Goal: Task Accomplishment & Management: Complete application form

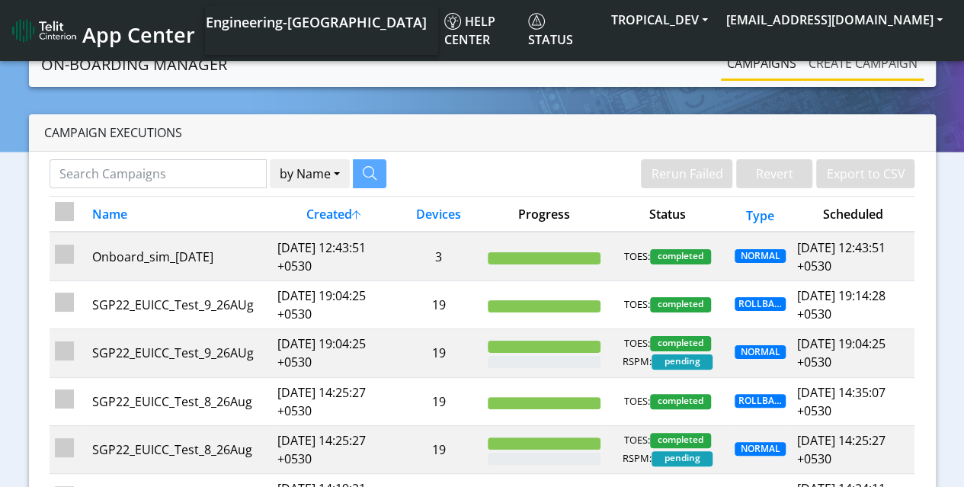
click at [881, 67] on link "Create campaign" at bounding box center [862, 63] width 121 height 30
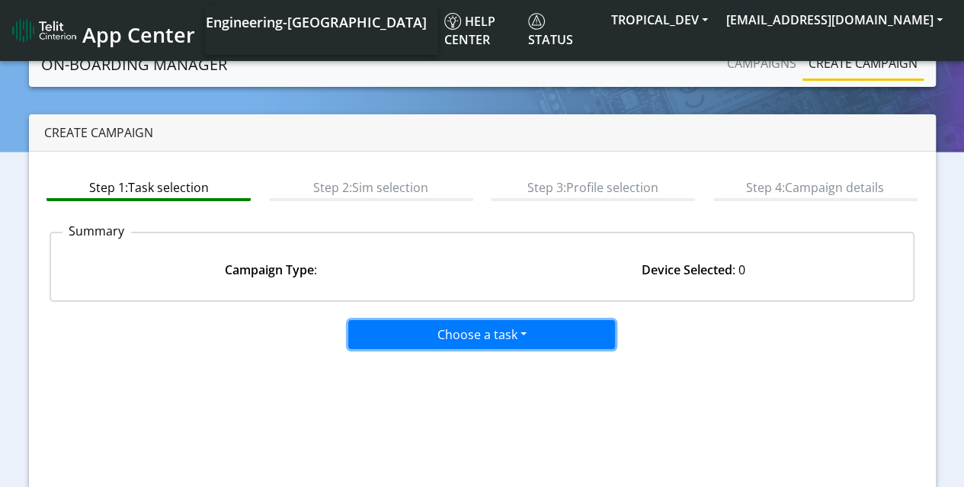
click at [491, 324] on button "Choose a task" at bounding box center [481, 334] width 267 height 29
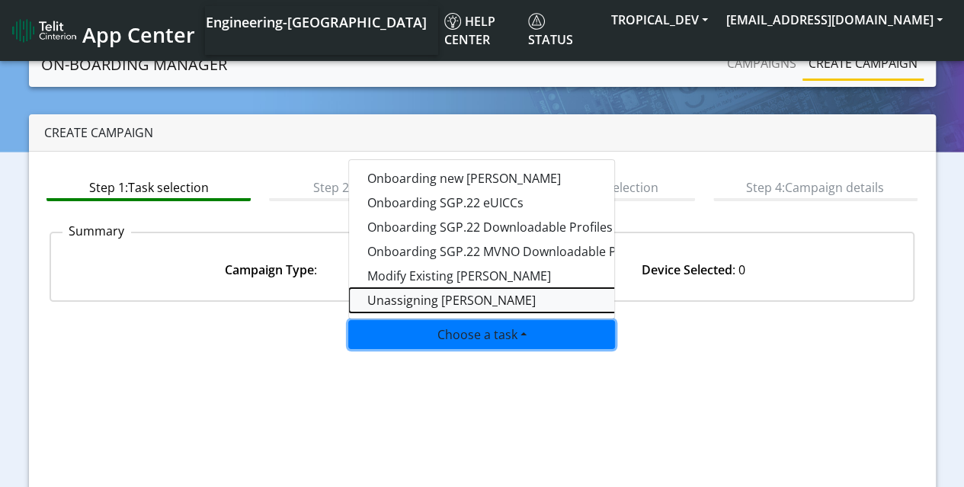
click at [408, 296] on taskunassign-dropdown "Unassigning [PERSON_NAME]" at bounding box center [539, 300] width 381 height 24
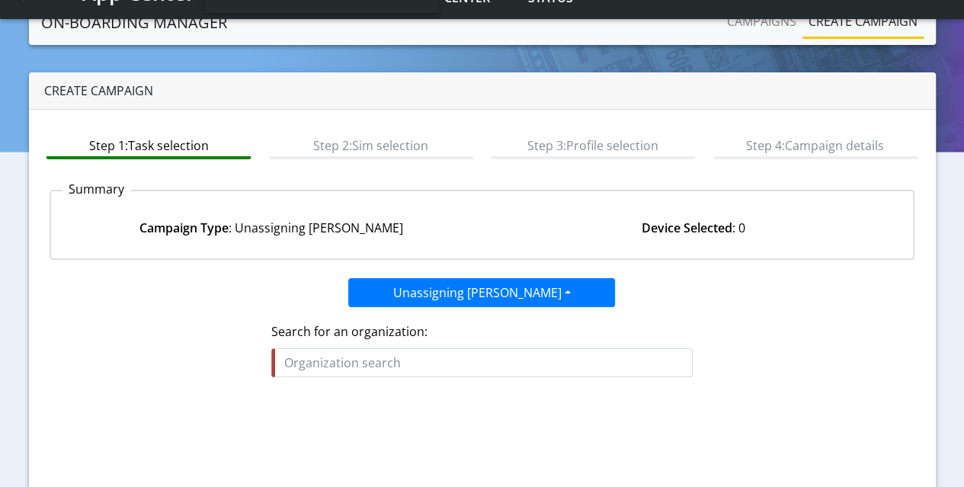
scroll to position [76, 0]
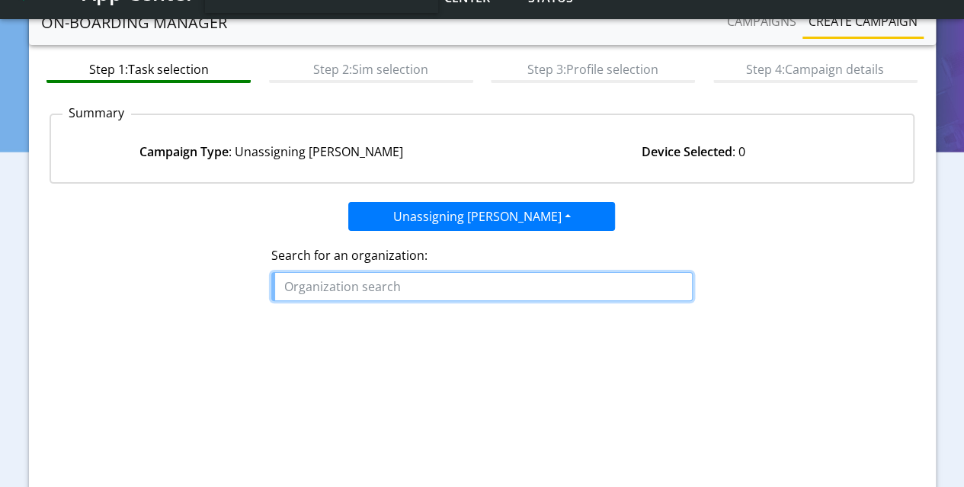
click at [414, 286] on input "text" at bounding box center [481, 286] width 421 height 29
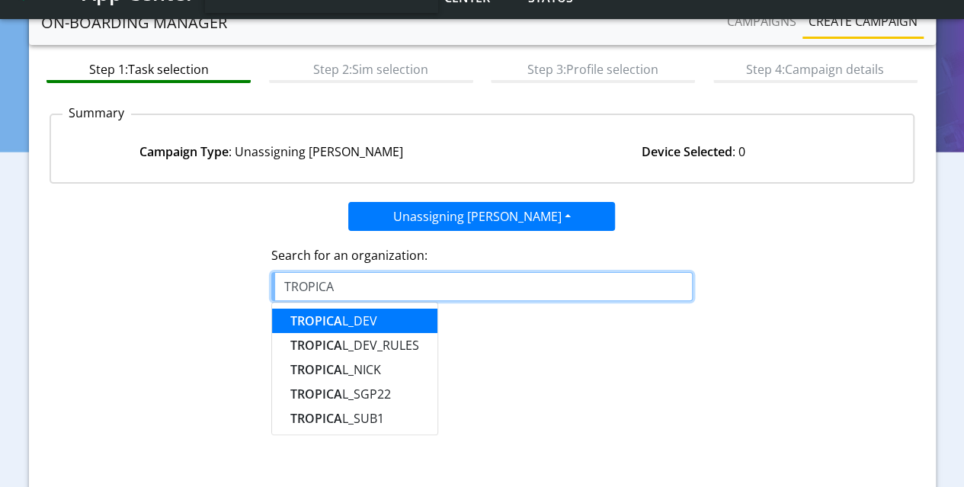
click at [363, 309] on button "TROPICA L_DEV" at bounding box center [354, 321] width 165 height 24
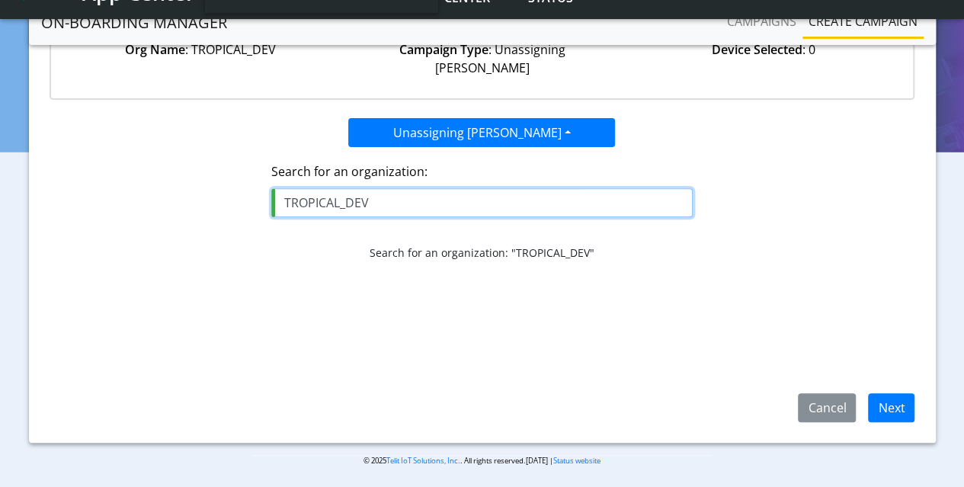
scroll to position [181, 0]
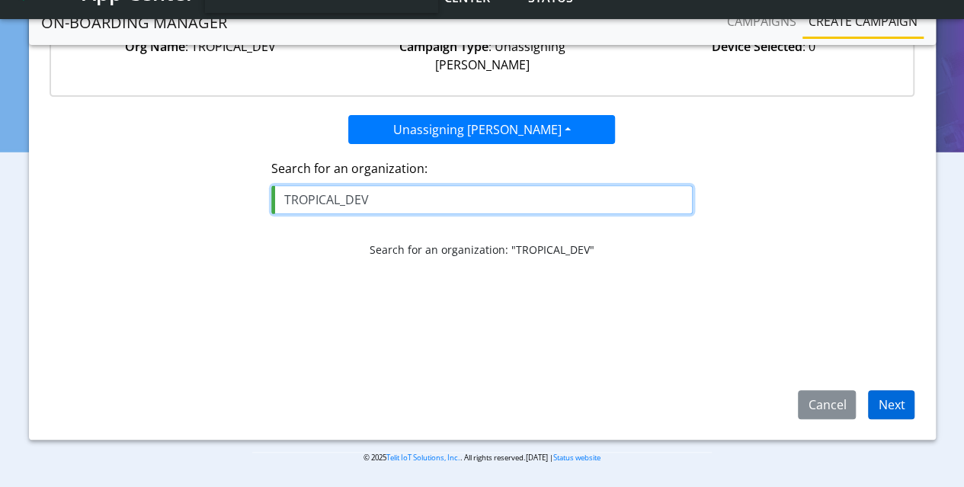
type input "TROPICAL_DEV"
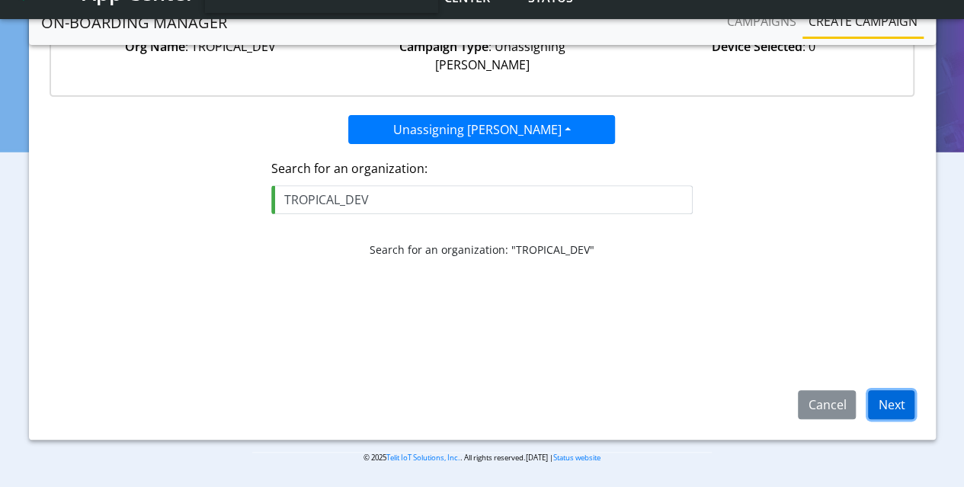
click at [891, 400] on button "Next" at bounding box center [891, 404] width 46 height 29
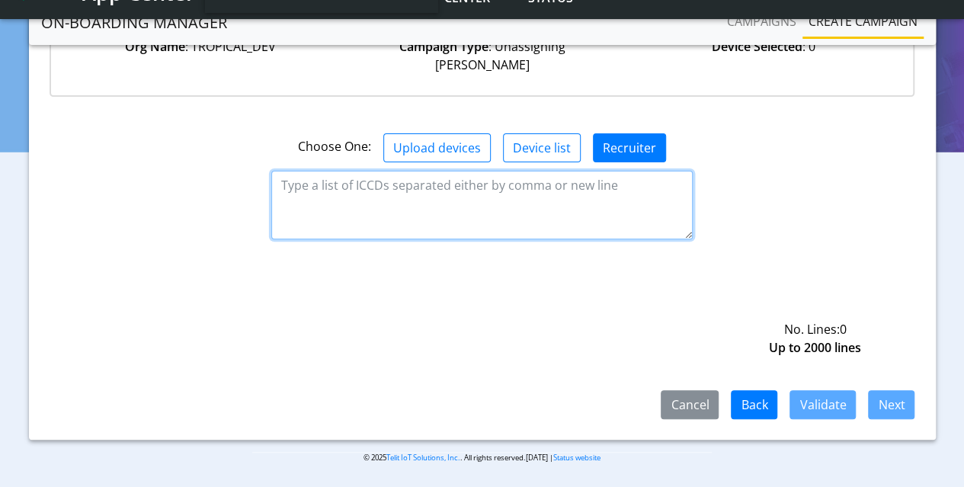
click at [320, 178] on textarea at bounding box center [481, 205] width 421 height 69
paste textarea "8935711001000080120 8935711001000080121 8935711001000080122"
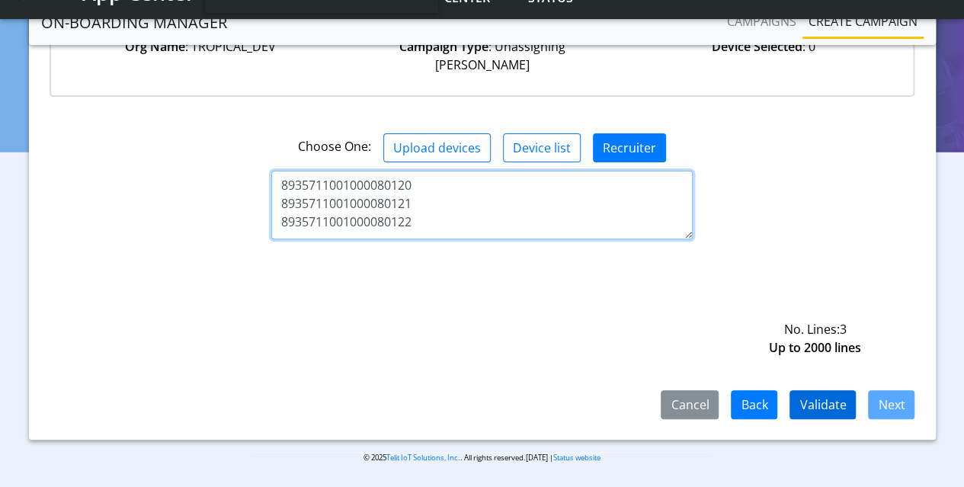
type textarea "8935711001000080120 8935711001000080121 8935711001000080122"
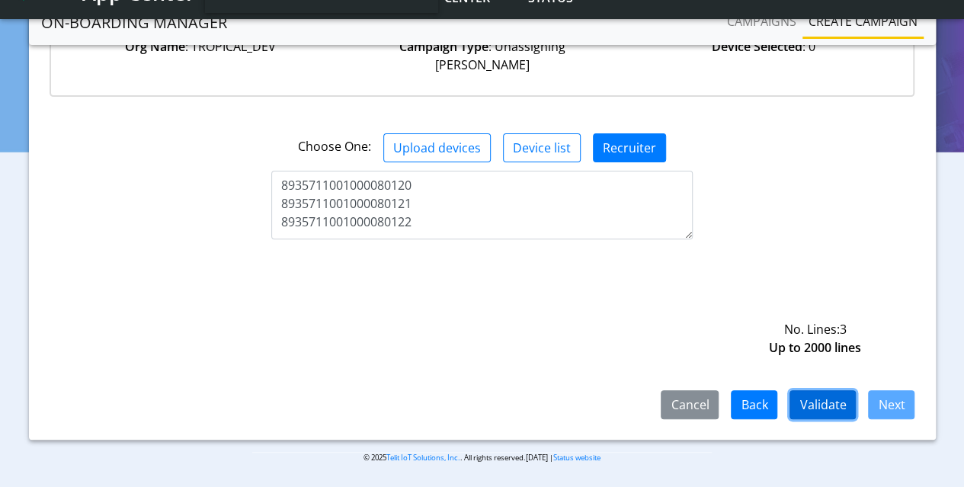
click at [831, 408] on button "Validate" at bounding box center [822, 404] width 66 height 29
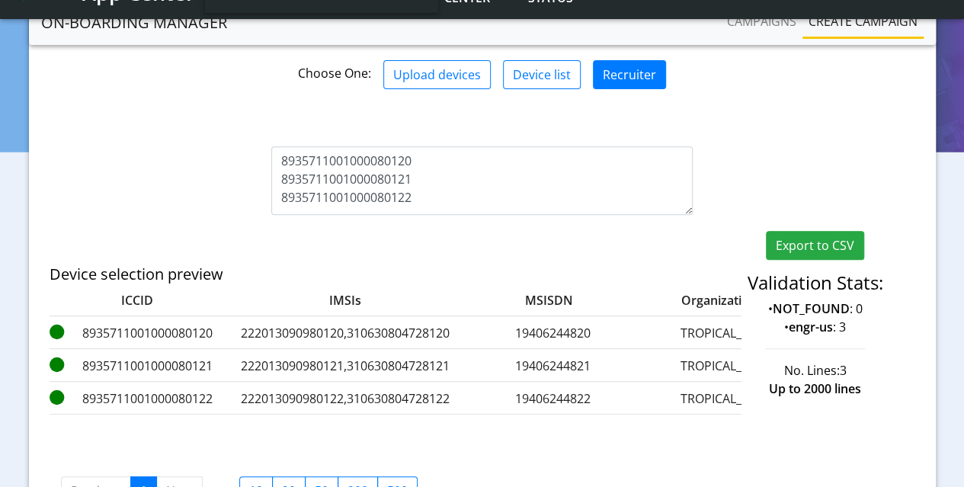
scroll to position [343, 0]
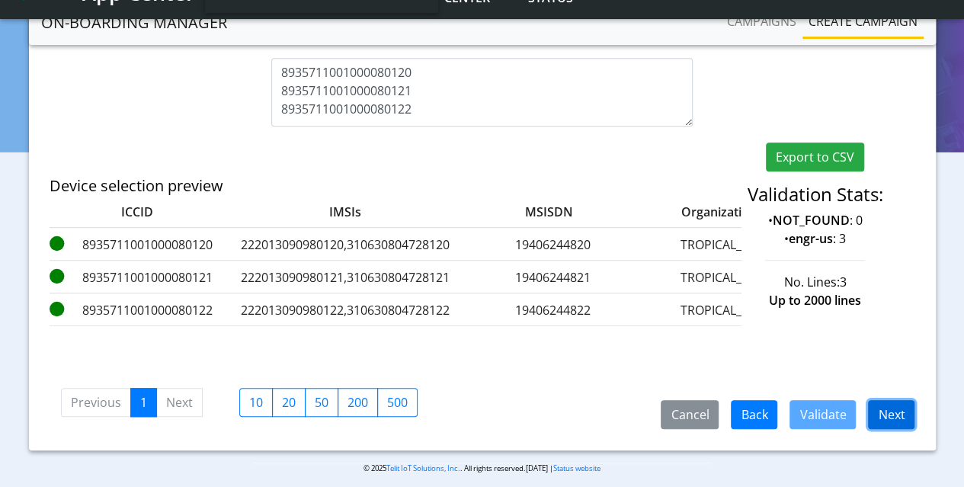
click at [887, 407] on button "Next" at bounding box center [891, 414] width 46 height 29
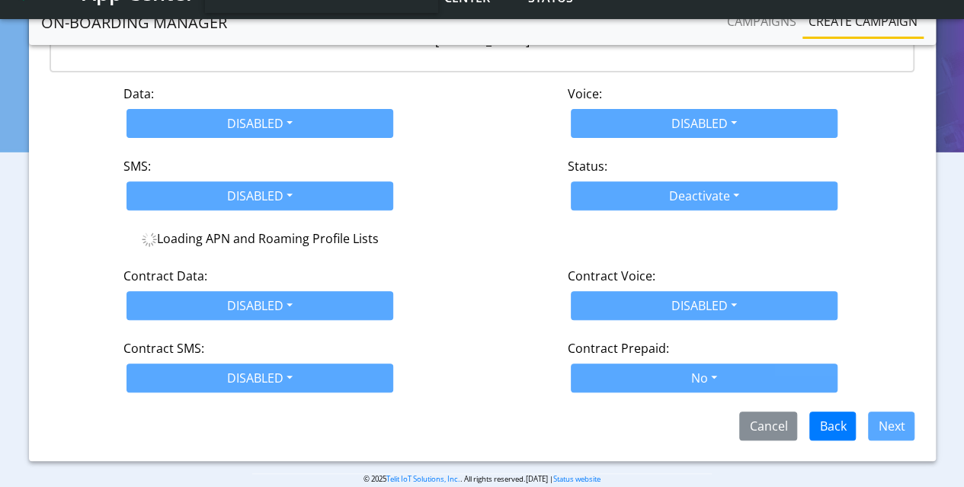
scroll to position [240, 0]
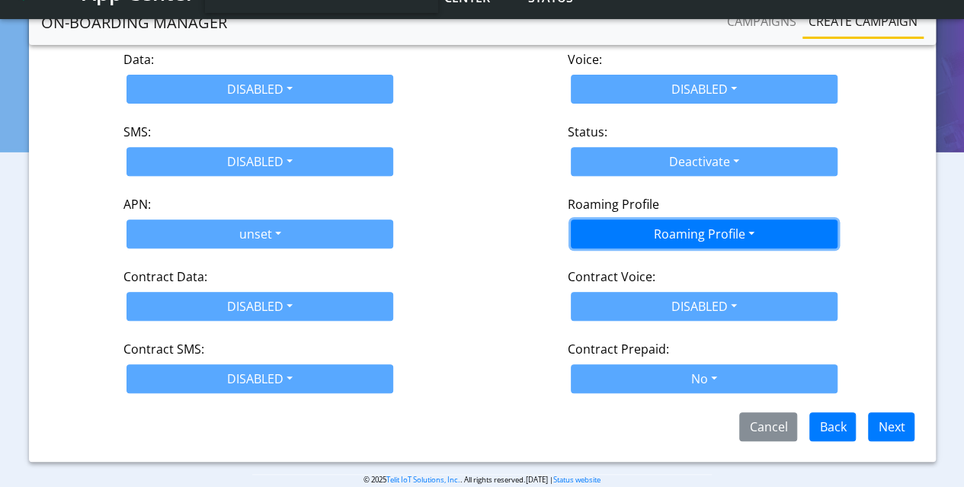
click at [670, 219] on button "Roaming Profile" at bounding box center [704, 233] width 267 height 29
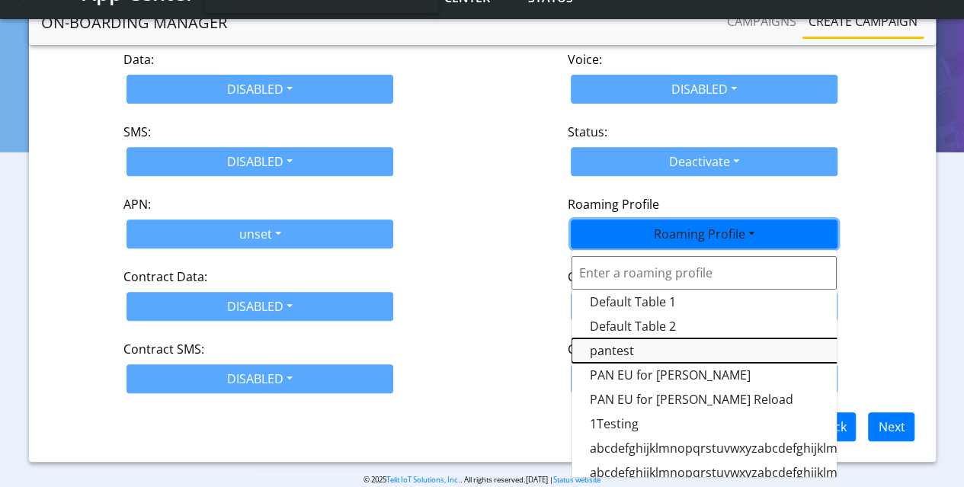
click at [621, 338] on Profile-dropdown "pantest" at bounding box center [761, 350] width 381 height 24
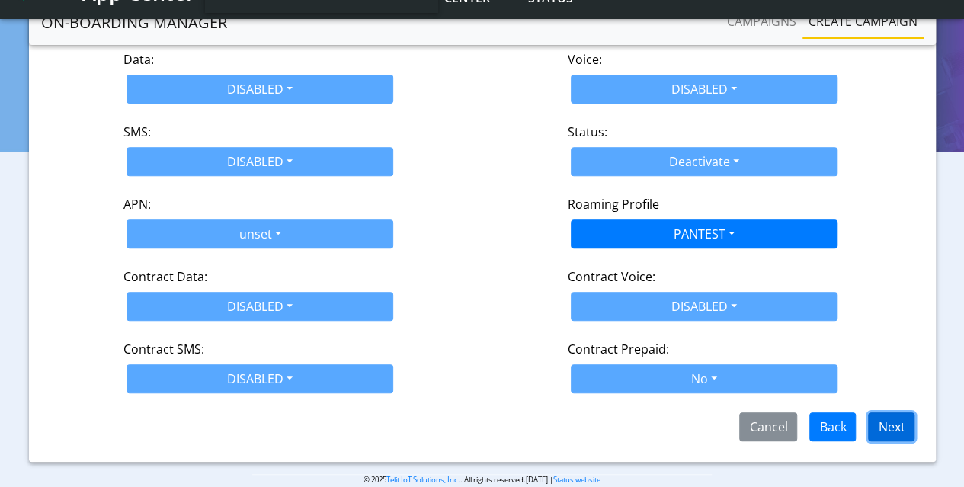
click at [877, 412] on button "Next" at bounding box center [891, 426] width 46 height 29
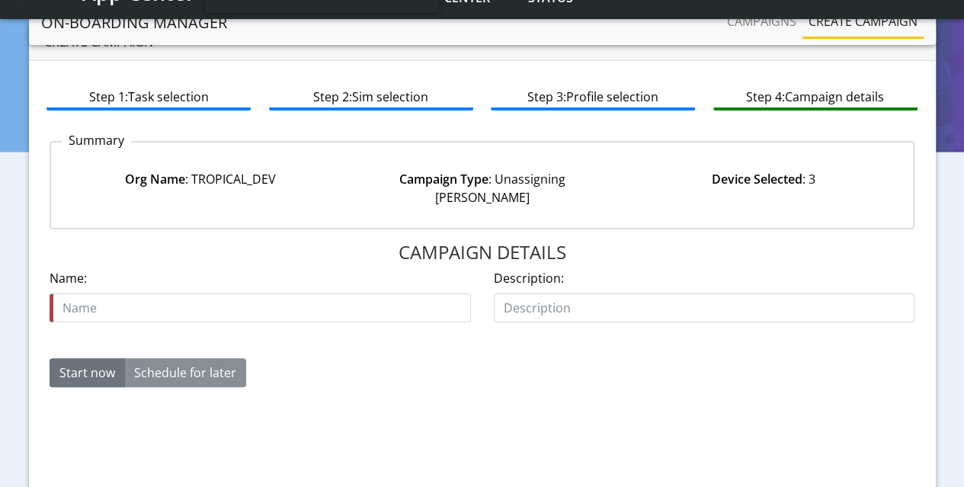
scroll to position [29, 0]
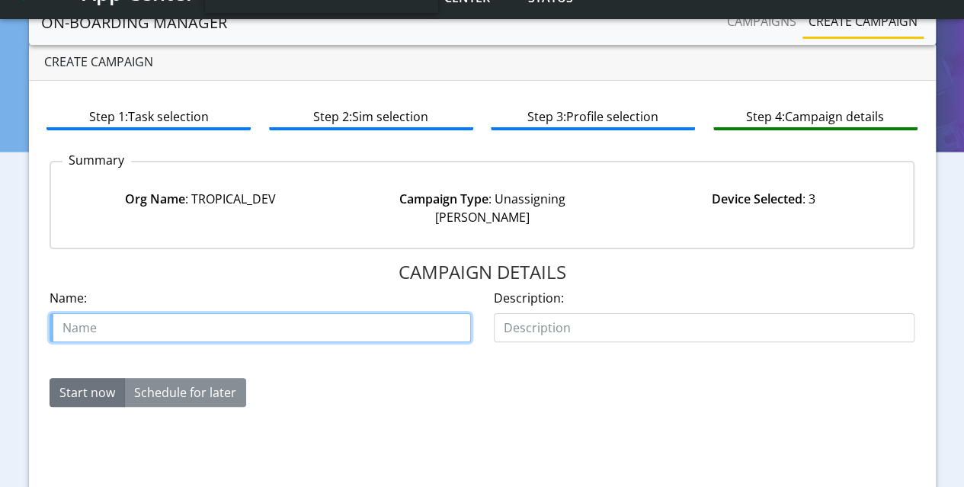
click at [226, 313] on input "text" at bounding box center [260, 327] width 421 height 29
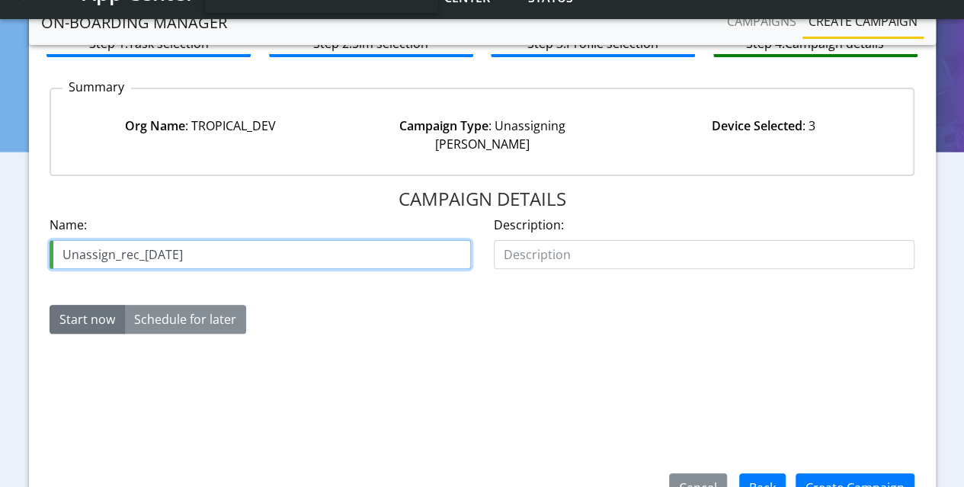
scroll to position [181, 0]
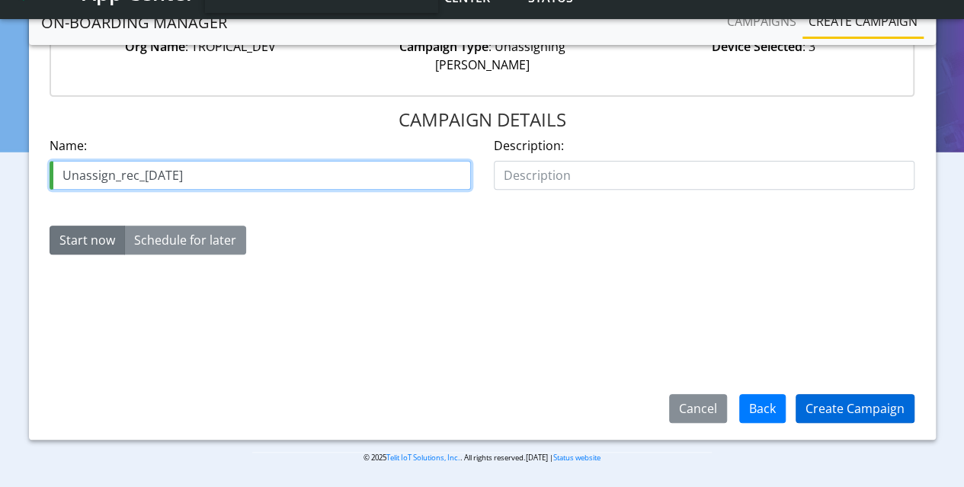
type input "Unassign_rec_[DATE]"
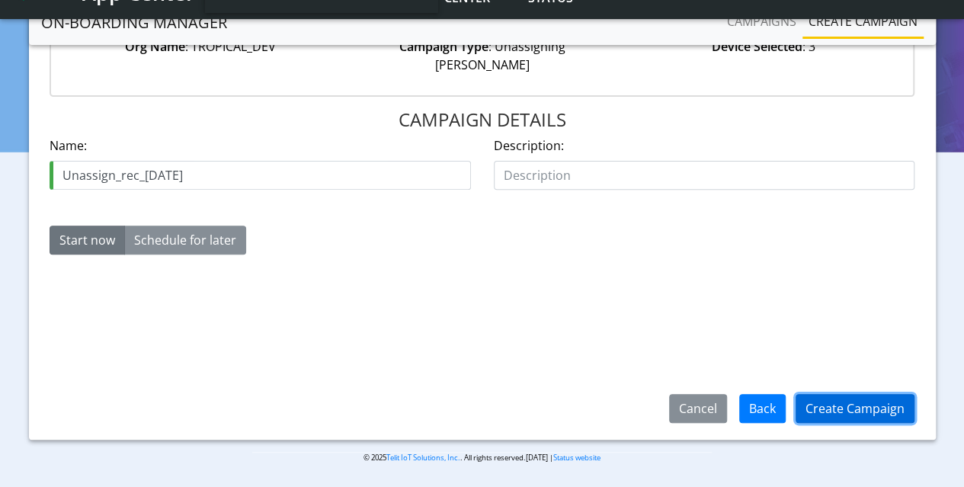
click at [884, 409] on button "Create Campaign" at bounding box center [854, 408] width 119 height 29
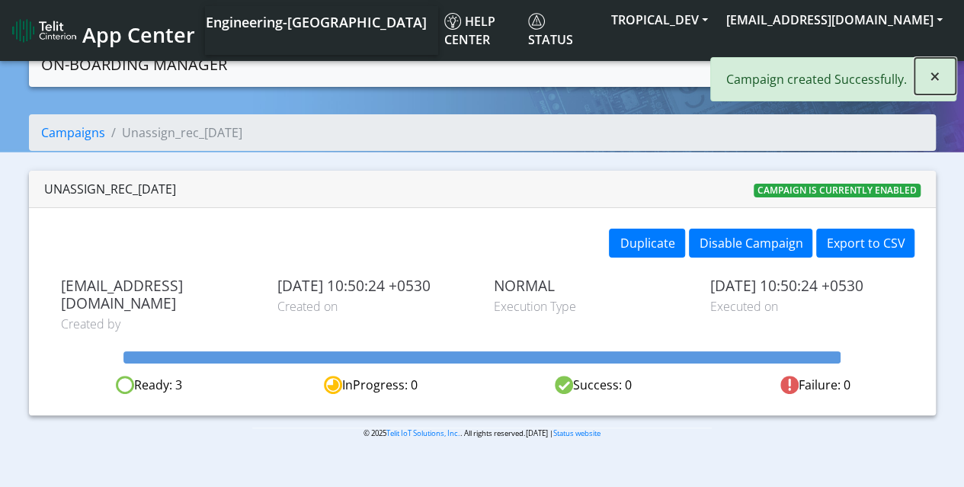
click at [939, 75] on button "×" at bounding box center [934, 76] width 41 height 37
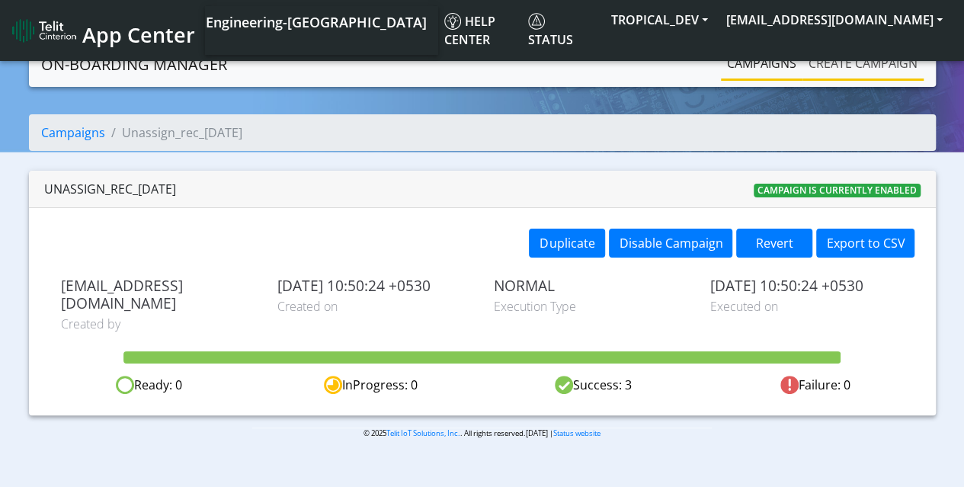
click at [836, 58] on link "Create campaign" at bounding box center [862, 63] width 121 height 30
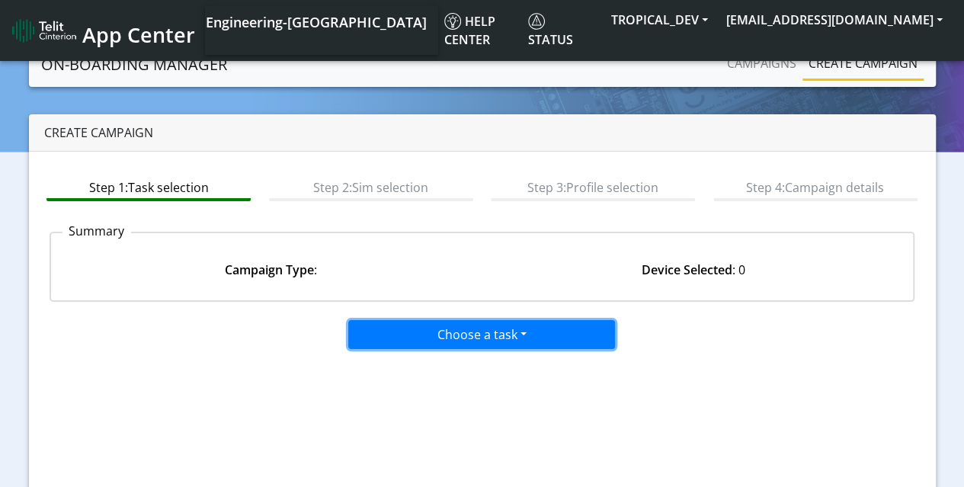
click at [524, 333] on button "Choose a task" at bounding box center [481, 334] width 267 height 29
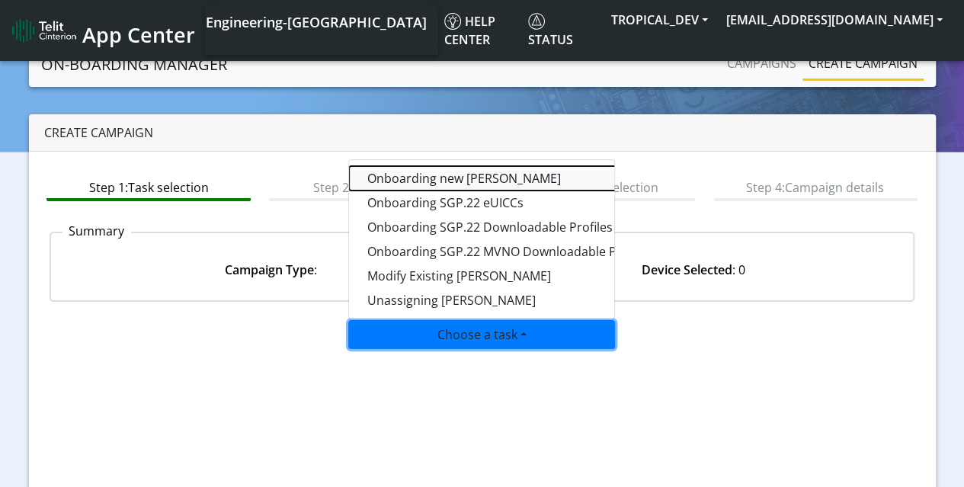
click at [419, 182] on tasktoes-dropdown "Onboarding new [PERSON_NAME]" at bounding box center [539, 178] width 381 height 24
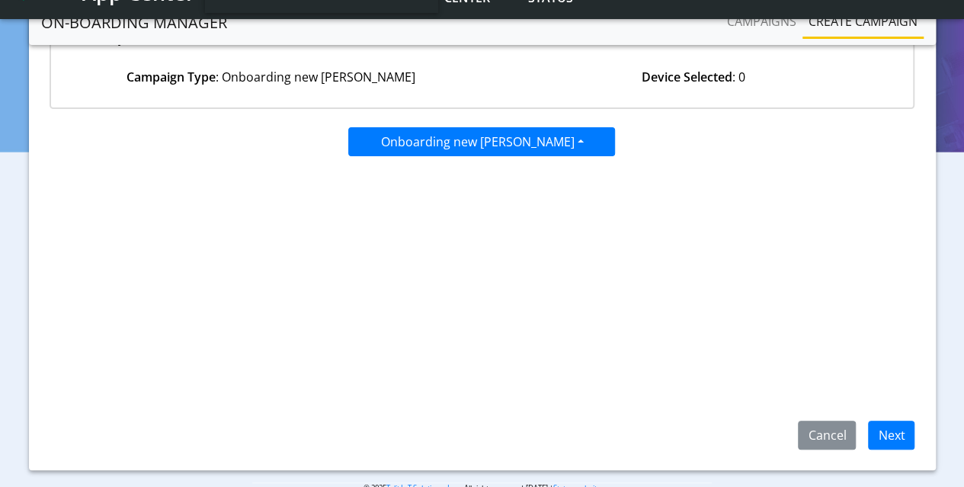
scroll to position [152, 0]
